Goal: Task Accomplishment & Management: Use online tool/utility

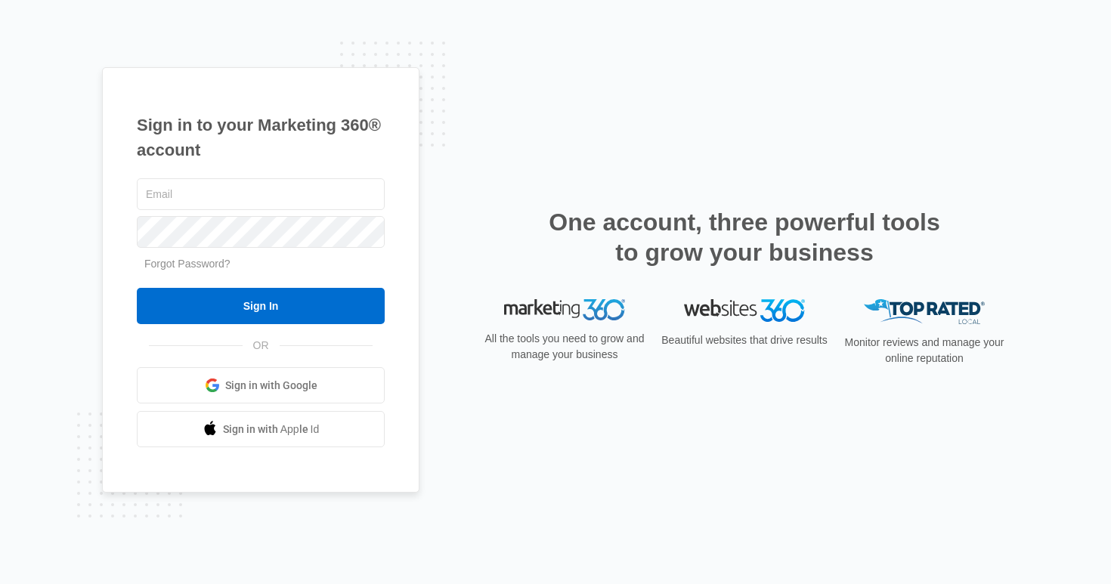
type input "[EMAIL_ADDRESS][DOMAIN_NAME]"
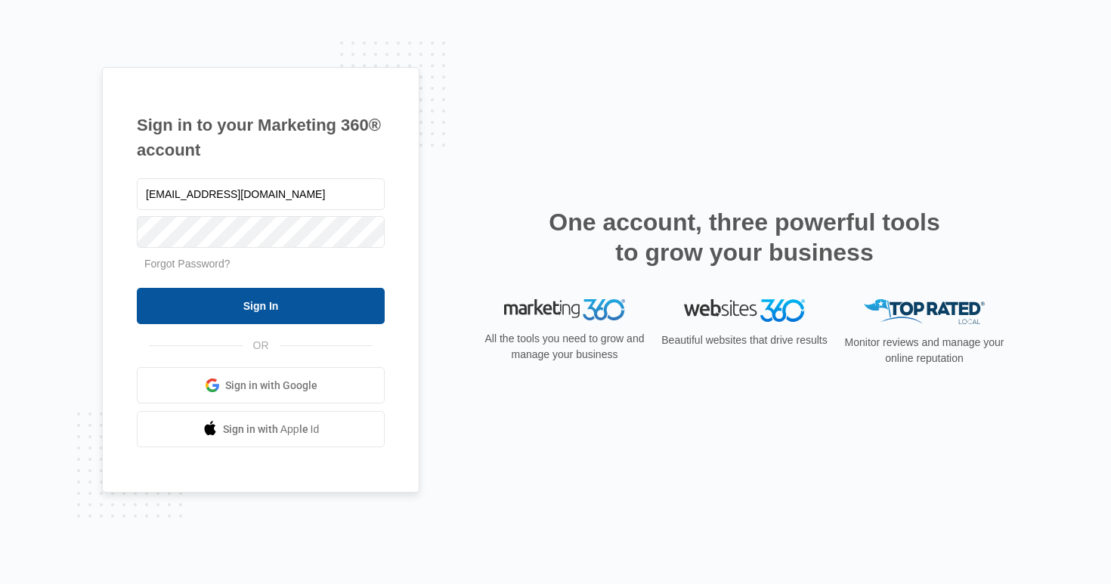
click at [223, 311] on input "Sign In" at bounding box center [261, 306] width 248 height 36
